Goal: Task Accomplishment & Management: Manage account settings

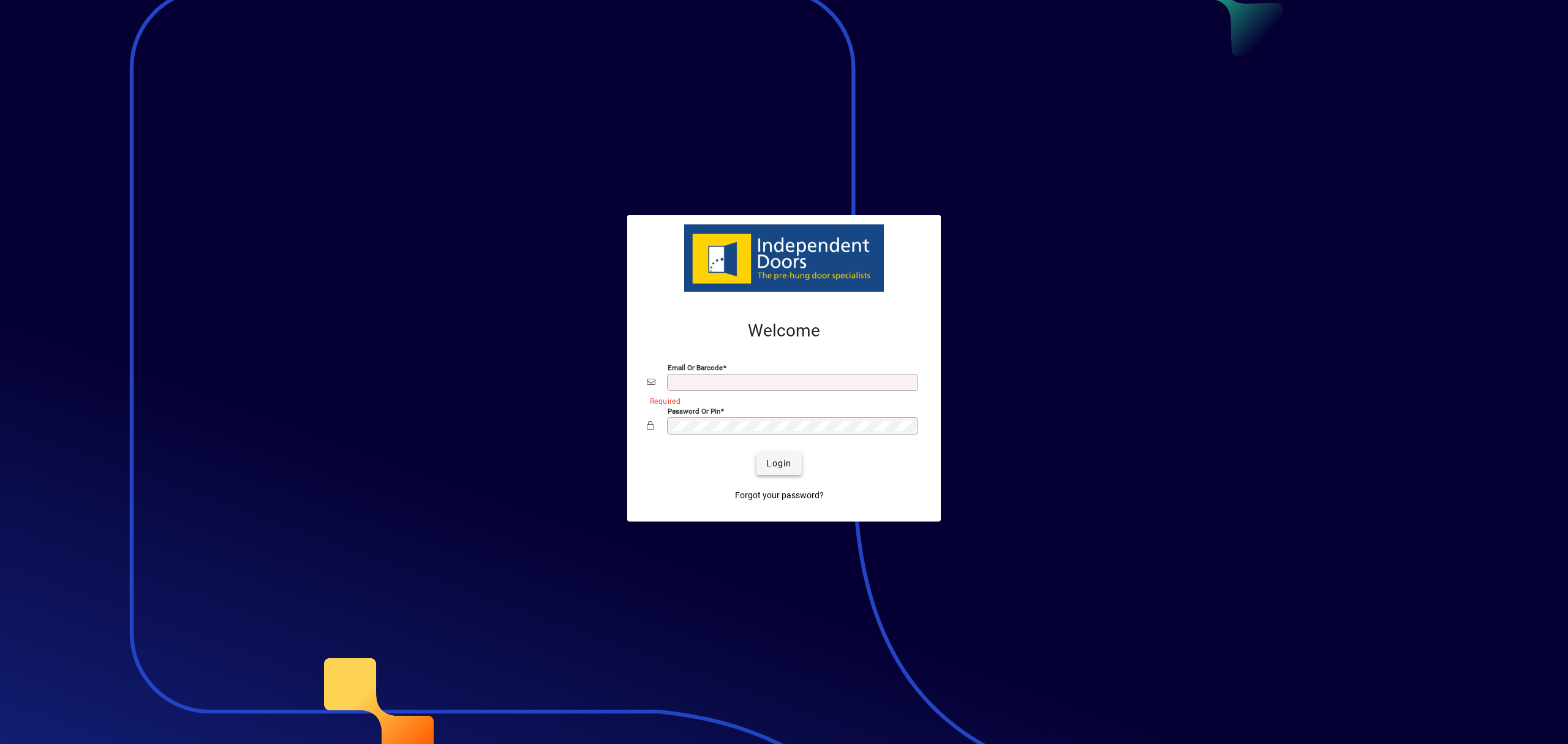
type input "**********"
click at [784, 469] on span "Login" at bounding box center [779, 464] width 25 height 13
